Goal: Transaction & Acquisition: Purchase product/service

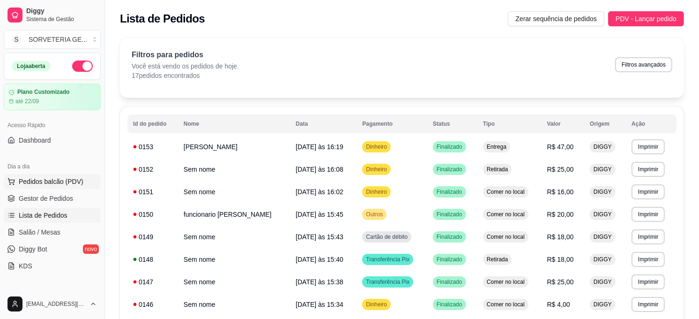
click at [72, 186] on span "Pedidos balcão (PDV)" at bounding box center [51, 181] width 65 height 9
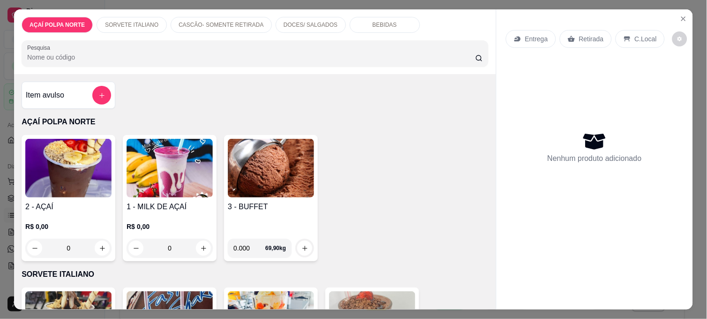
click at [86, 201] on h4 "2 - AÇAÍ" at bounding box center [68, 206] width 86 height 11
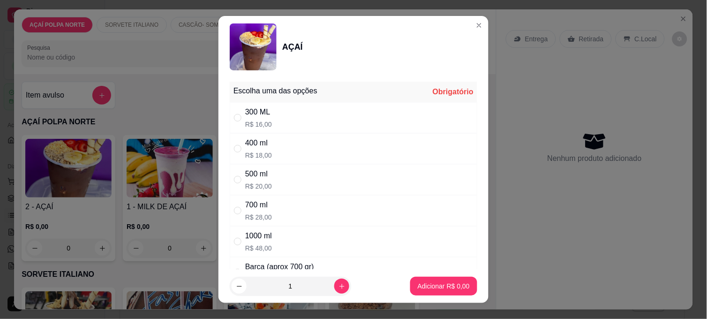
click at [306, 167] on div "500 ml R$ 20,00" at bounding box center [353, 179] width 247 height 31
radio input "true"
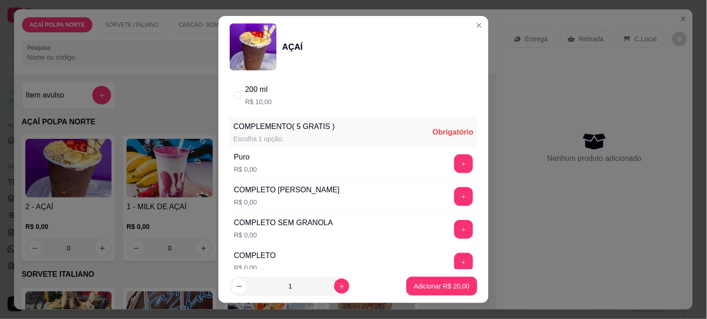
scroll to position [260, 0]
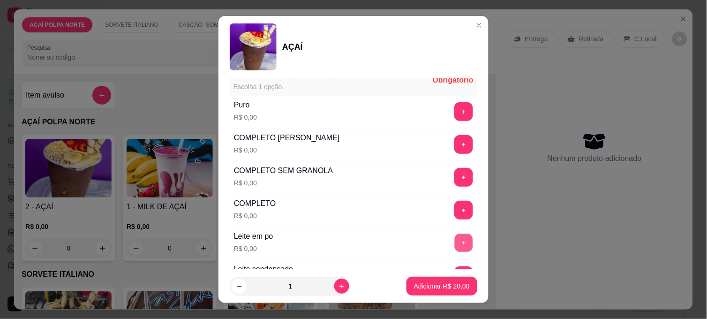
click at [455, 237] on button "+" at bounding box center [464, 243] width 18 height 18
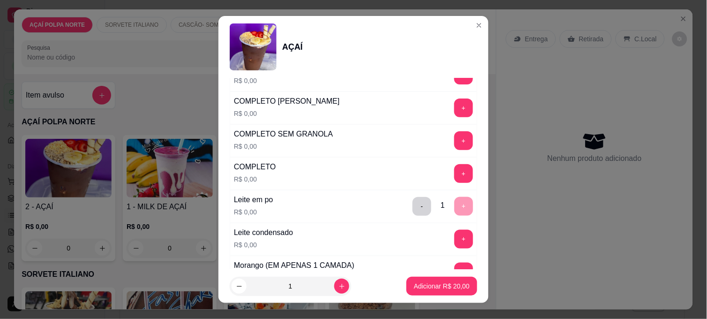
scroll to position [312, 0]
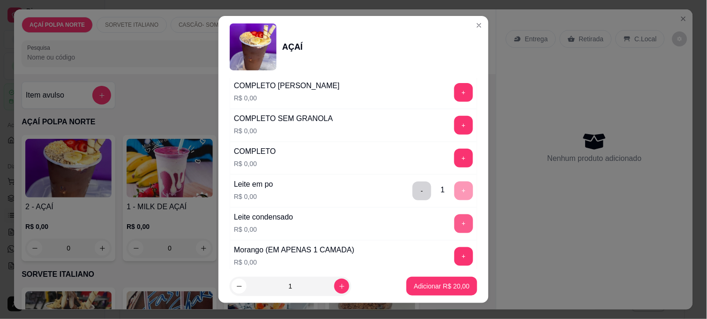
click at [454, 218] on button "+" at bounding box center [463, 223] width 19 height 19
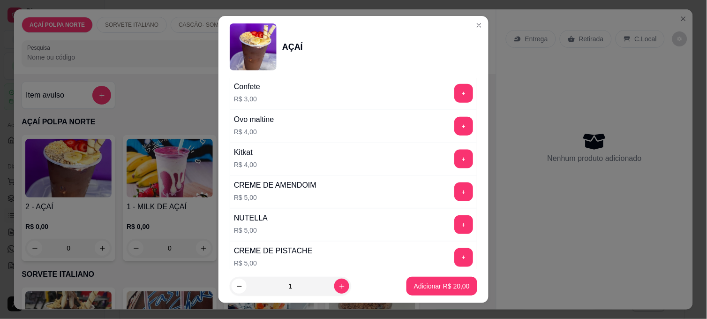
scroll to position [1094, 0]
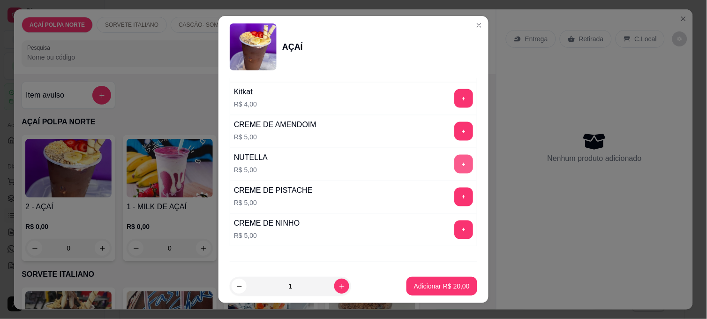
click at [454, 166] on button "+" at bounding box center [463, 164] width 19 height 19
click at [455, 232] on button "+" at bounding box center [464, 230] width 18 height 18
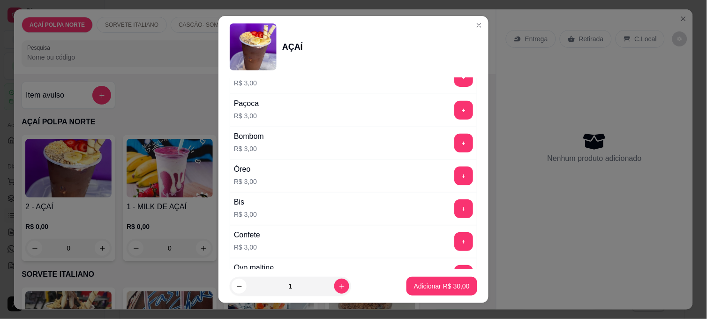
scroll to position [833, 0]
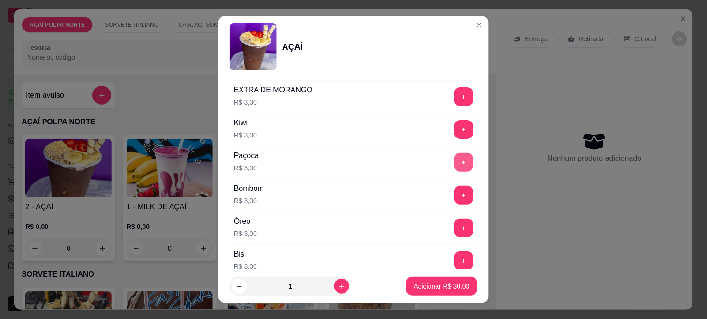
click at [454, 162] on button "+" at bounding box center [463, 162] width 19 height 19
click at [434, 286] on p "Adicionar R$ 33,00" at bounding box center [442, 285] width 54 height 9
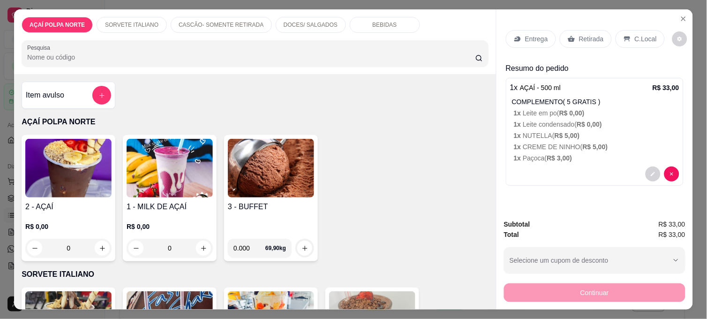
click at [77, 177] on img at bounding box center [68, 168] width 86 height 59
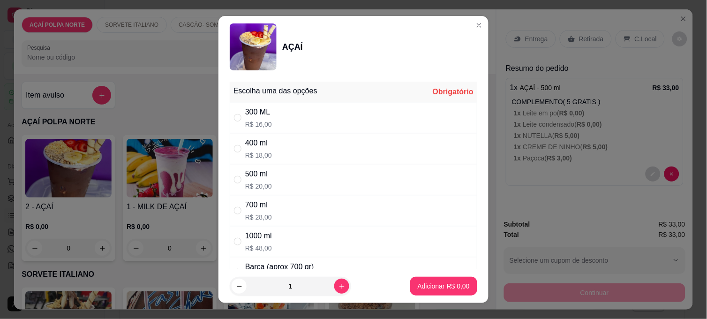
click at [267, 178] on div "500 ml R$ 20,00" at bounding box center [353, 179] width 247 height 31
radio input "true"
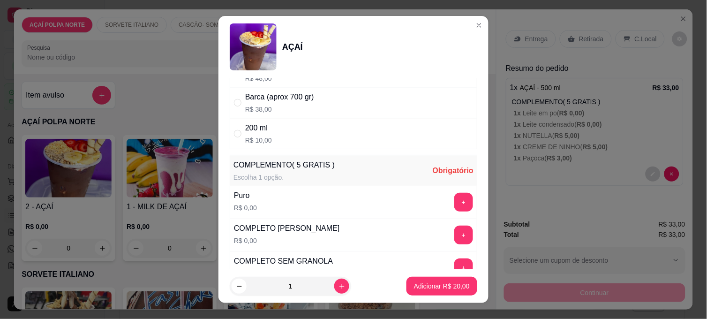
scroll to position [312, 0]
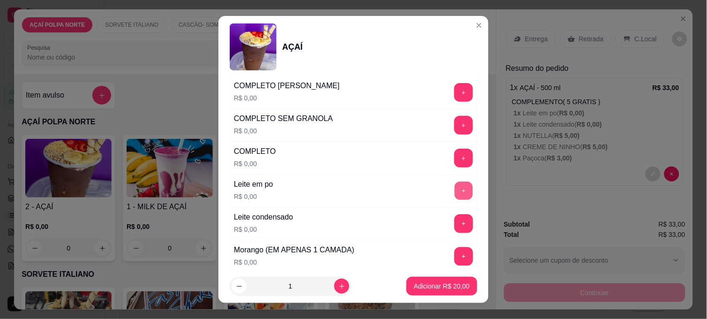
click at [455, 188] on button "+" at bounding box center [464, 191] width 18 height 18
click at [454, 221] on button "+" at bounding box center [463, 223] width 19 height 19
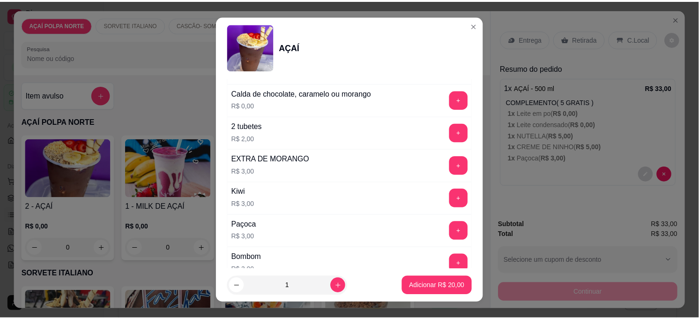
scroll to position [781, 0]
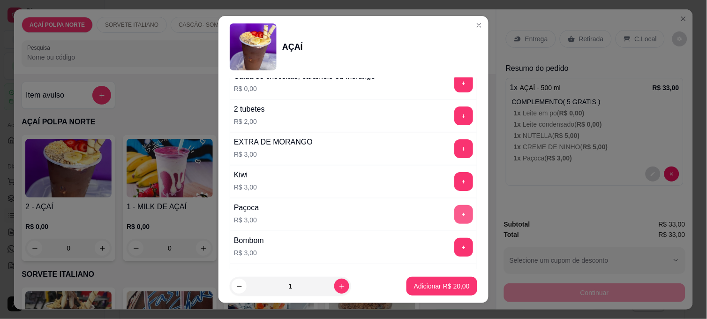
click at [454, 214] on button "+" at bounding box center [463, 214] width 19 height 19
click at [447, 288] on p "Adicionar R$ 23,00" at bounding box center [442, 285] width 56 height 9
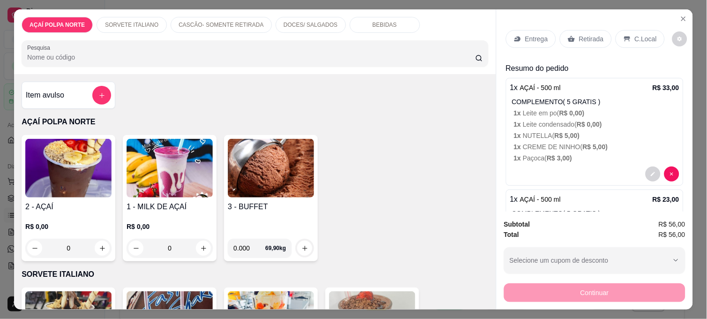
click at [635, 34] on p "C.Local" at bounding box center [646, 38] width 22 height 9
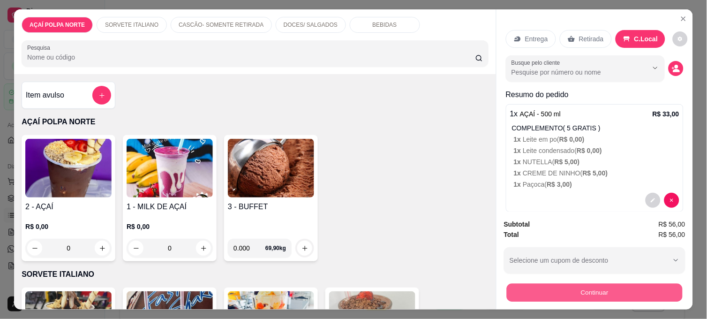
click at [664, 283] on button "Continuar" at bounding box center [595, 292] width 176 height 18
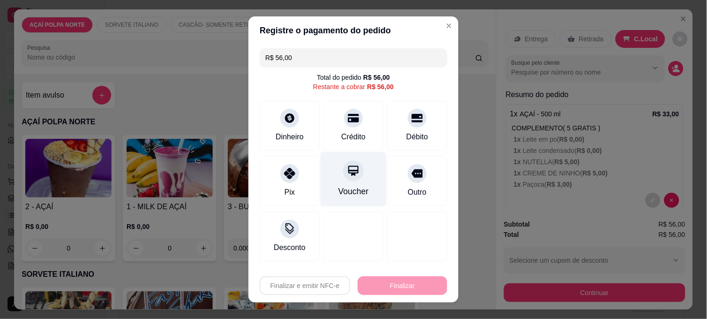
drag, startPoint x: 294, startPoint y: 171, endPoint x: 315, endPoint y: 179, distance: 22.7
click at [294, 171] on div at bounding box center [289, 173] width 19 height 19
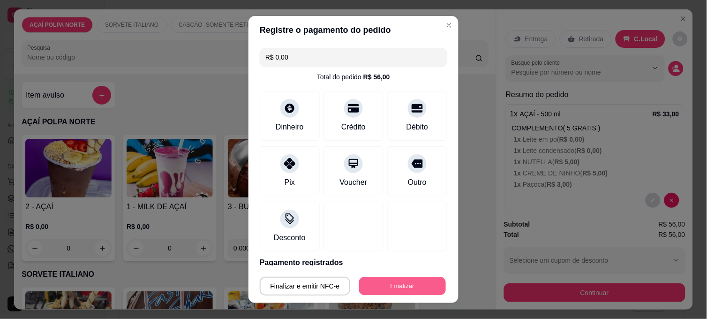
click at [412, 292] on button "Finalizar" at bounding box center [402, 286] width 87 height 18
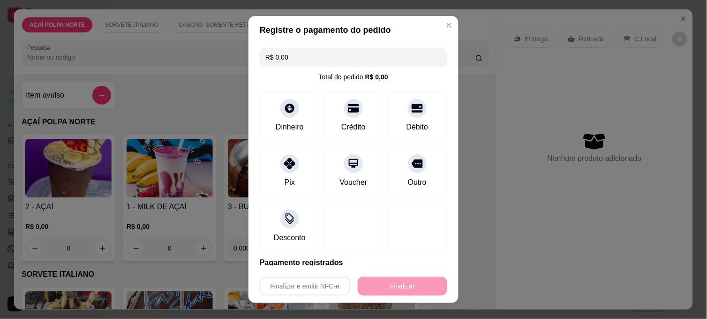
type input "-R$ 56,00"
